Goal: Information Seeking & Learning: Check status

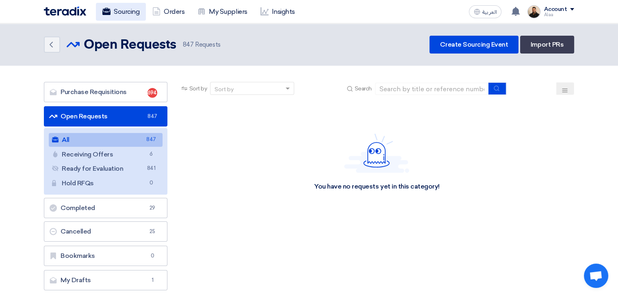
click at [132, 16] on link "Sourcing" at bounding box center [121, 12] width 50 height 18
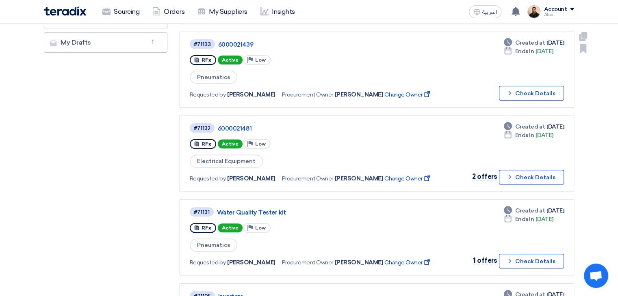
scroll to position [244, 0]
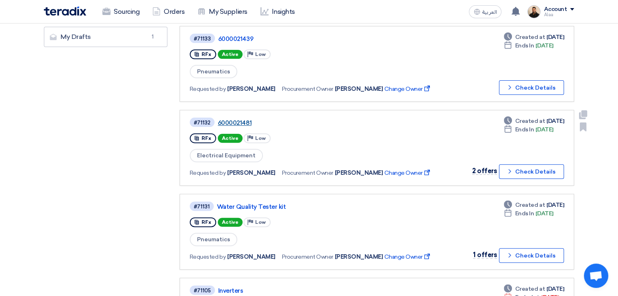
click at [249, 119] on link "6000021481" at bounding box center [319, 122] width 203 height 7
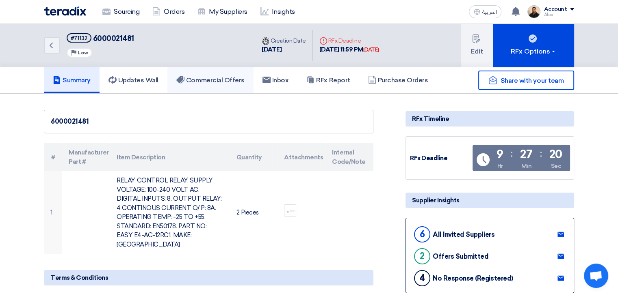
click at [221, 78] on h5 "Commercial Offers" at bounding box center [210, 80] width 68 height 8
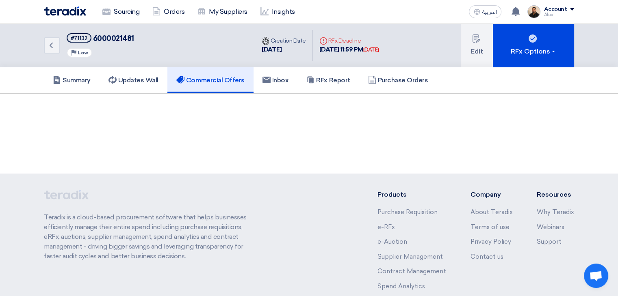
click at [221, 78] on h5 "Commercial Offers" at bounding box center [210, 80] width 68 height 8
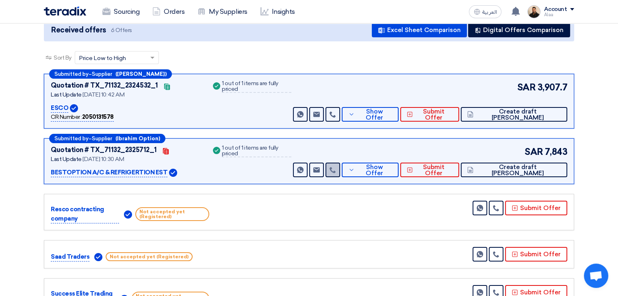
scroll to position [81, 0]
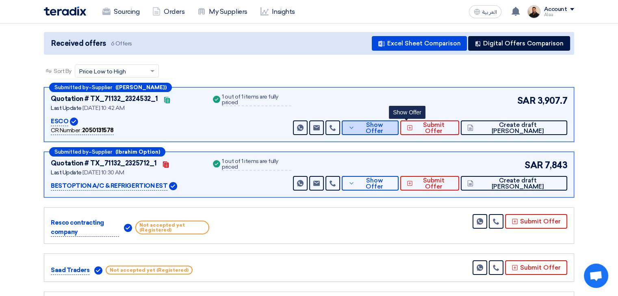
click at [392, 130] on span "Show Offer" at bounding box center [374, 128] width 35 height 12
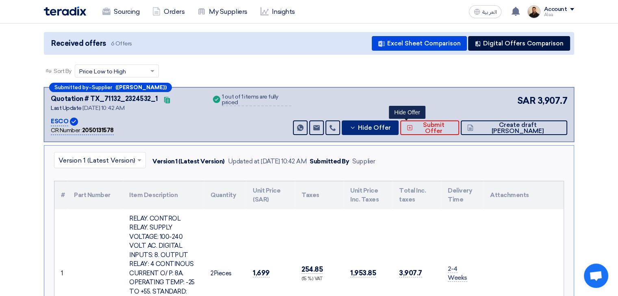
click at [391, 126] on span "Hide Offer" at bounding box center [374, 128] width 33 height 6
click at [391, 125] on span "Hide Offer" at bounding box center [374, 128] width 33 height 6
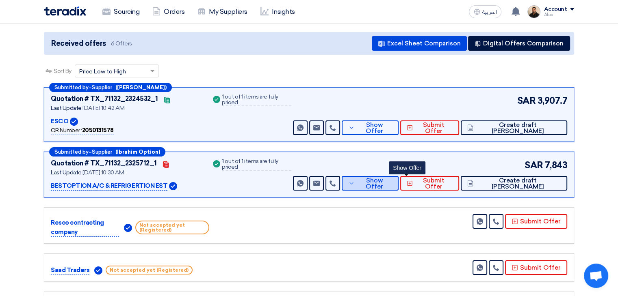
click at [392, 182] on span "Show Offer" at bounding box center [374, 184] width 35 height 12
click at [392, 186] on span "Show Offer" at bounding box center [374, 184] width 35 height 12
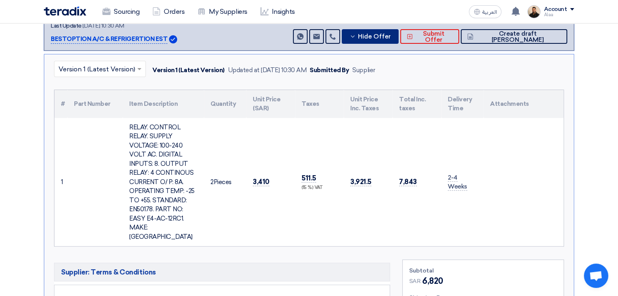
scroll to position [244, 0]
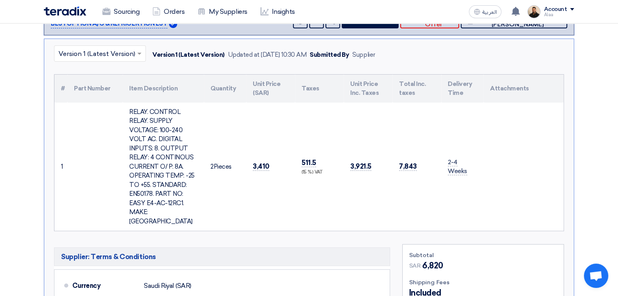
click at [55, 83] on th "#" at bounding box center [60, 89] width 13 height 28
click at [393, 179] on tr "1 RELAY. CONTROL RELAY. SUPPLY VOLTAGE: 100-240 VOLT AC. DIGITAL INPUTS: 8. OUT…" at bounding box center [308, 167] width 509 height 129
drag, startPoint x: 419, startPoint y: 186, endPoint x: 450, endPoint y: 192, distance: 31.1
click at [450, 192] on tr "1 RELAY. CONTROL RELAY. SUPPLY VOLTAGE: 100-240 VOLT AC. DIGITAL INPUTS: 8. OUT…" at bounding box center [308, 167] width 509 height 129
click at [458, 191] on td "2-4 Weeks" at bounding box center [462, 167] width 42 height 129
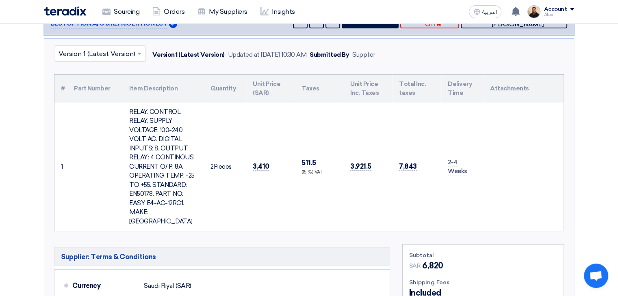
drag, startPoint x: 60, startPoint y: 86, endPoint x: 493, endPoint y: 183, distance: 444.4
click at [493, 183] on table "# Part Number Item Description Quantity Unit Price (SAR) Taxes Unit Price Inc. …" at bounding box center [308, 153] width 509 height 157
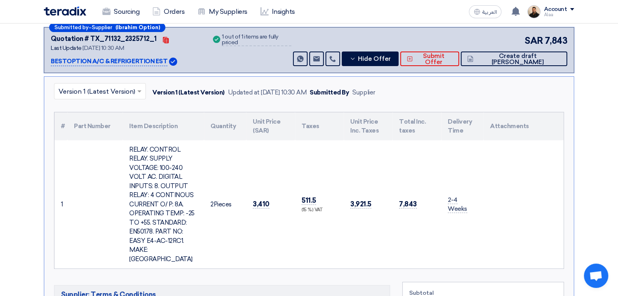
scroll to position [203, 0]
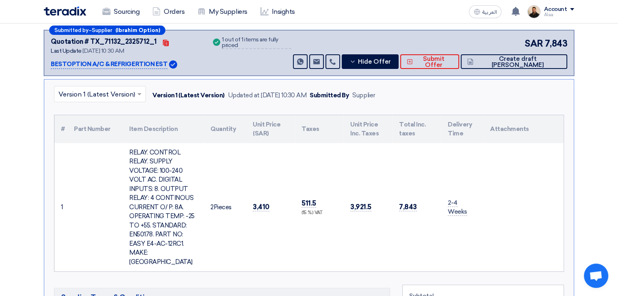
copy table "# Part Number Item Description Quantity Unit Price (SAR) Taxes Unit Price Inc. …"
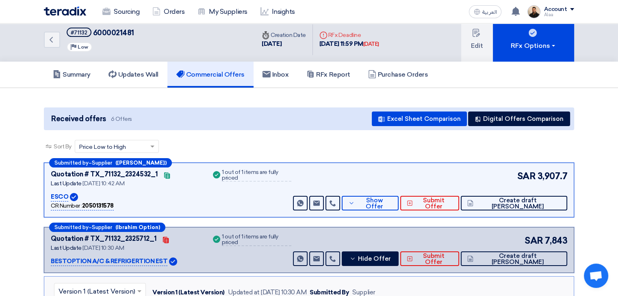
scroll to position [0, 0]
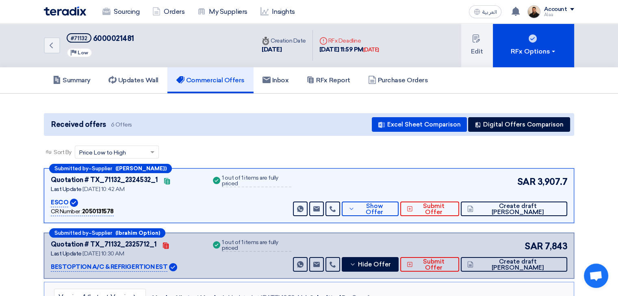
click at [141, 48] on div "Back #71132 6000021481 Priority Low" at bounding box center [149, 46] width 211 height 44
